Goal: Task Accomplishment & Management: Manage account settings

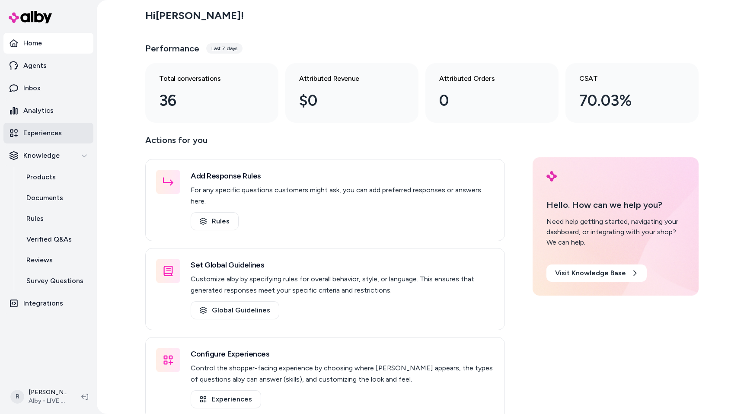
click at [42, 138] on p "Experiences" at bounding box center [42, 133] width 38 height 10
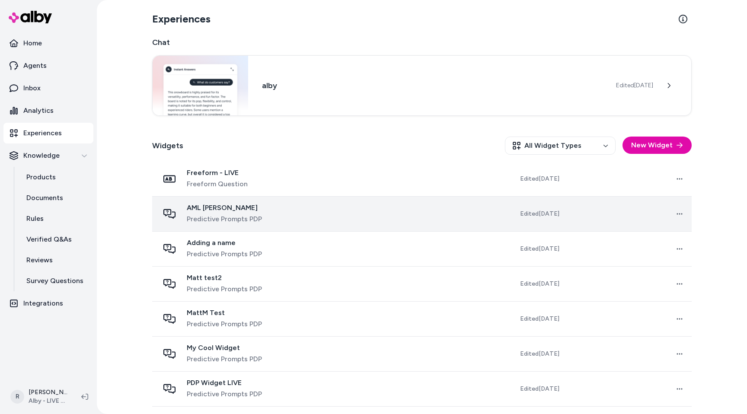
click at [339, 211] on td at bounding box center [401, 214] width 125 height 35
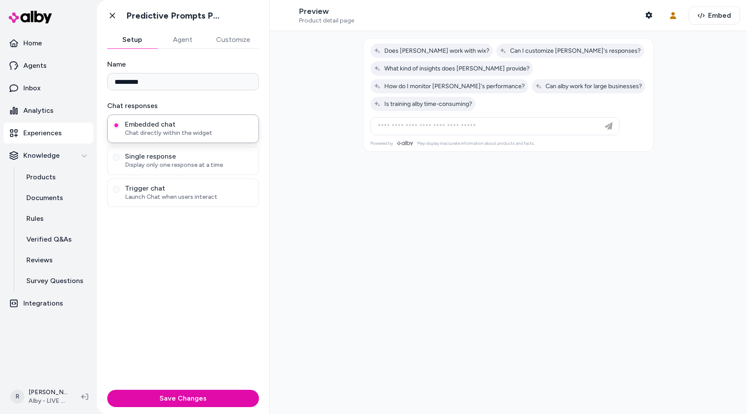
click at [184, 49] on div "Name ********* Chat responses Embedded chat Chat directly within the widget Sin…" at bounding box center [183, 218] width 173 height 338
click at [179, 38] on button "Agent" at bounding box center [182, 39] width 50 height 17
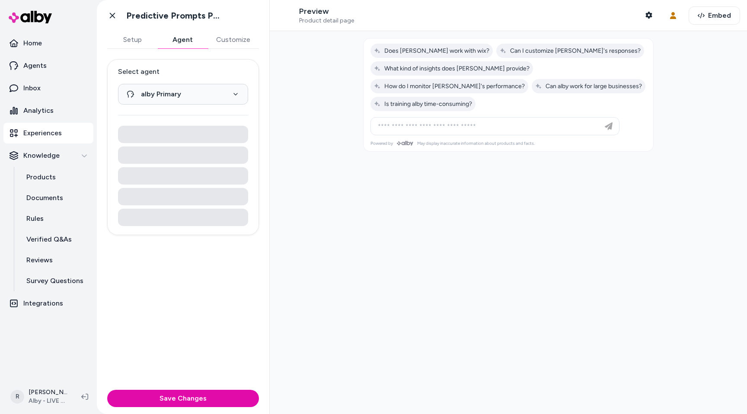
click at [139, 41] on button "Setup" at bounding box center [132, 39] width 50 height 17
drag, startPoint x: 198, startPoint y: 41, endPoint x: 232, endPoint y: 39, distance: 34.6
click at [202, 41] on button "Agent" at bounding box center [182, 39] width 50 height 17
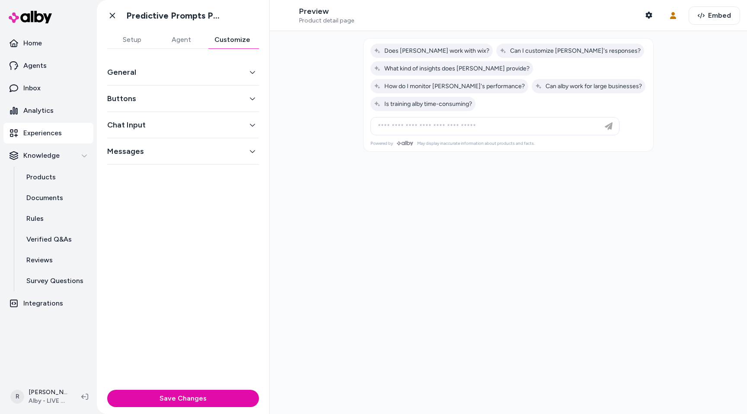
click at [232, 39] on button "Customize" at bounding box center [232, 39] width 53 height 17
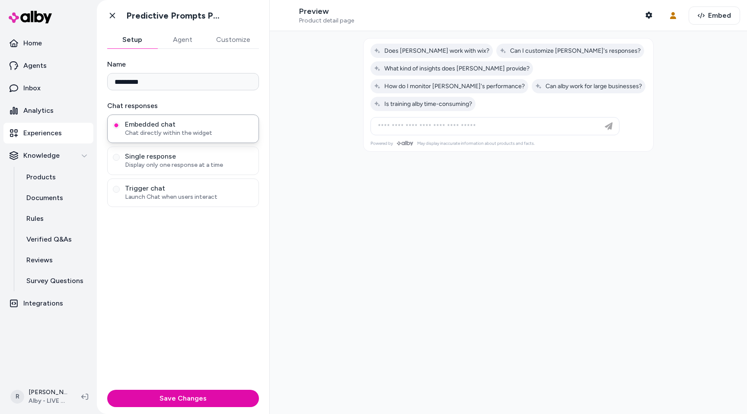
drag, startPoint x: 141, startPoint y: 42, endPoint x: 132, endPoint y: 42, distance: 8.3
click at [137, 42] on button "Setup" at bounding box center [132, 39] width 50 height 17
drag, startPoint x: 485, startPoint y: 212, endPoint x: 529, endPoint y: 217, distance: 43.9
click at [485, 213] on div at bounding box center [508, 222] width 477 height 383
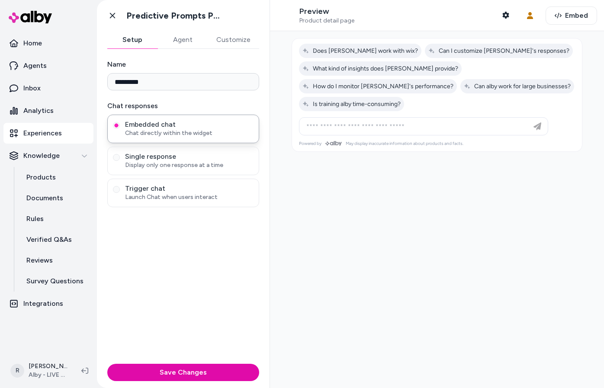
click at [528, 315] on div at bounding box center [437, 209] width 334 height 357
click at [317, 256] on div at bounding box center [437, 209] width 334 height 357
drag, startPoint x: 81, startPoint y: 368, endPoint x: 95, endPoint y: 372, distance: 14.8
click at [81, 368] on icon at bounding box center [84, 370] width 7 height 7
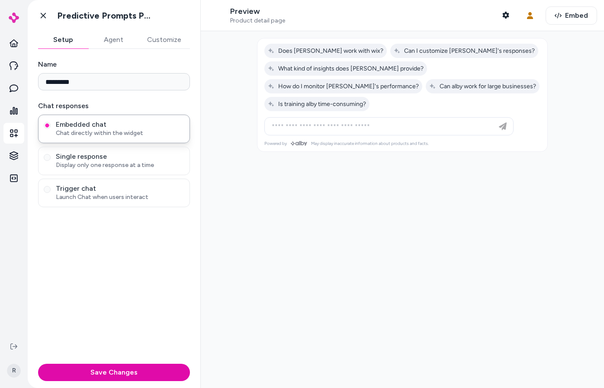
click at [346, 295] on div at bounding box center [402, 209] width 403 height 357
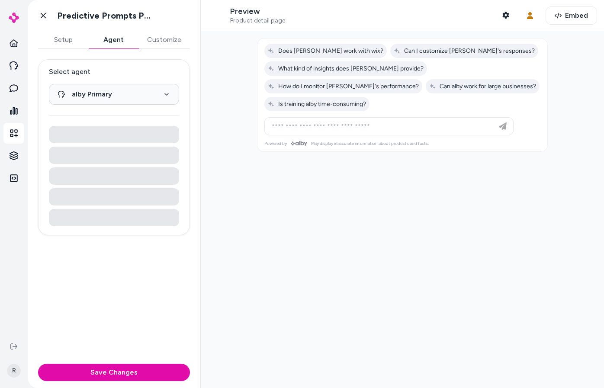
click at [116, 47] on button "Agent" at bounding box center [113, 39] width 50 height 17
drag, startPoint x: 77, startPoint y: 36, endPoint x: 71, endPoint y: 36, distance: 6.1
click at [77, 36] on button "Setup" at bounding box center [63, 39] width 50 height 17
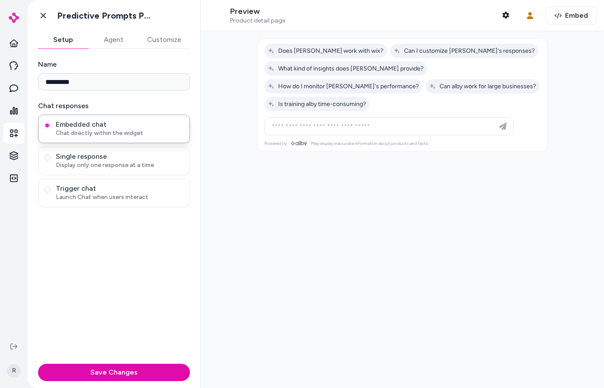
click at [57, 19] on h1 "Predictive Prompts PDP" at bounding box center [105, 15] width 97 height 11
click at [48, 16] on link "Go back" at bounding box center [43, 15] width 17 height 17
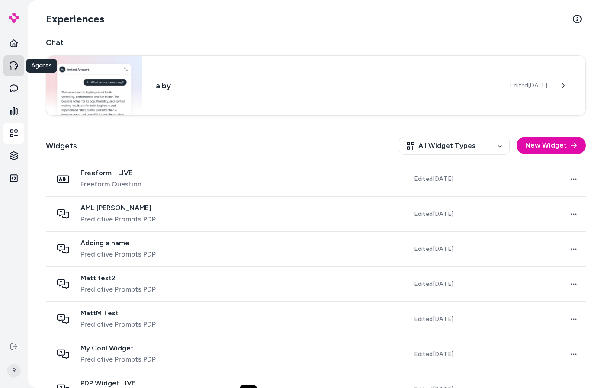
click at [18, 67] on icon at bounding box center [14, 65] width 9 height 9
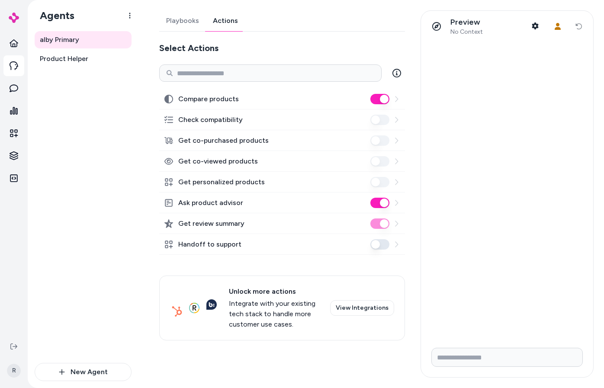
click at [225, 23] on link "Actions" at bounding box center [225, 20] width 39 height 21
click at [383, 246] on button "Handoff to support" at bounding box center [379, 244] width 19 height 10
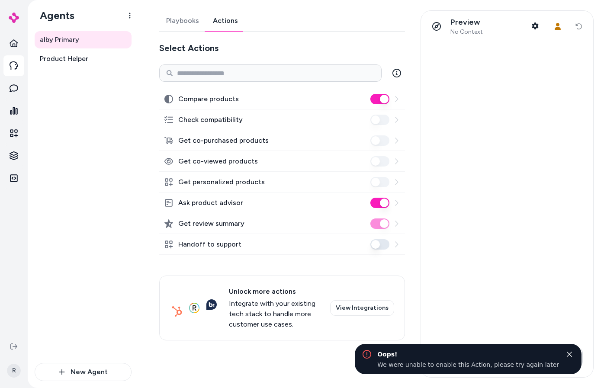
drag, startPoint x: 363, startPoint y: 270, endPoint x: 334, endPoint y: 275, distance: 29.8
click at [362, 271] on div "Compare products Check compatibility Get co-purchased products Get co-viewed pr…" at bounding box center [282, 215] width 246 height 252
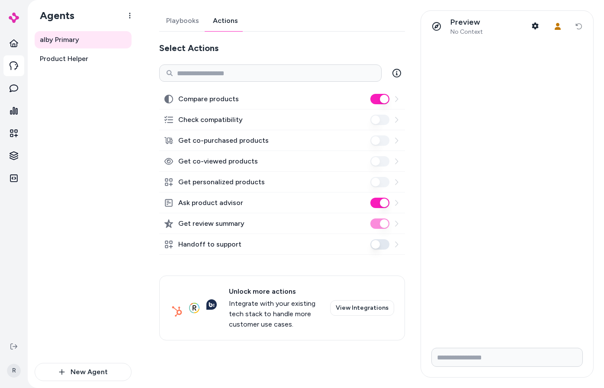
click at [227, 244] on label "Handoff to support" at bounding box center [209, 244] width 63 height 10
click at [370, 244] on button "Handoff to support" at bounding box center [379, 244] width 19 height 10
click at [182, 246] on label "Handoff to support" at bounding box center [209, 244] width 63 height 10
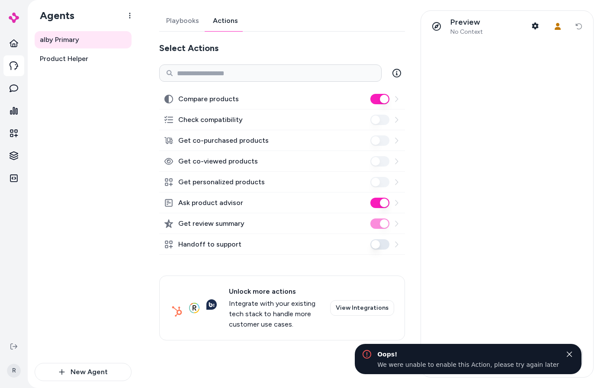
click at [314, 248] on div "Handoff to support" at bounding box center [282, 244] width 246 height 21
